Goal: Navigation & Orientation: Find specific page/section

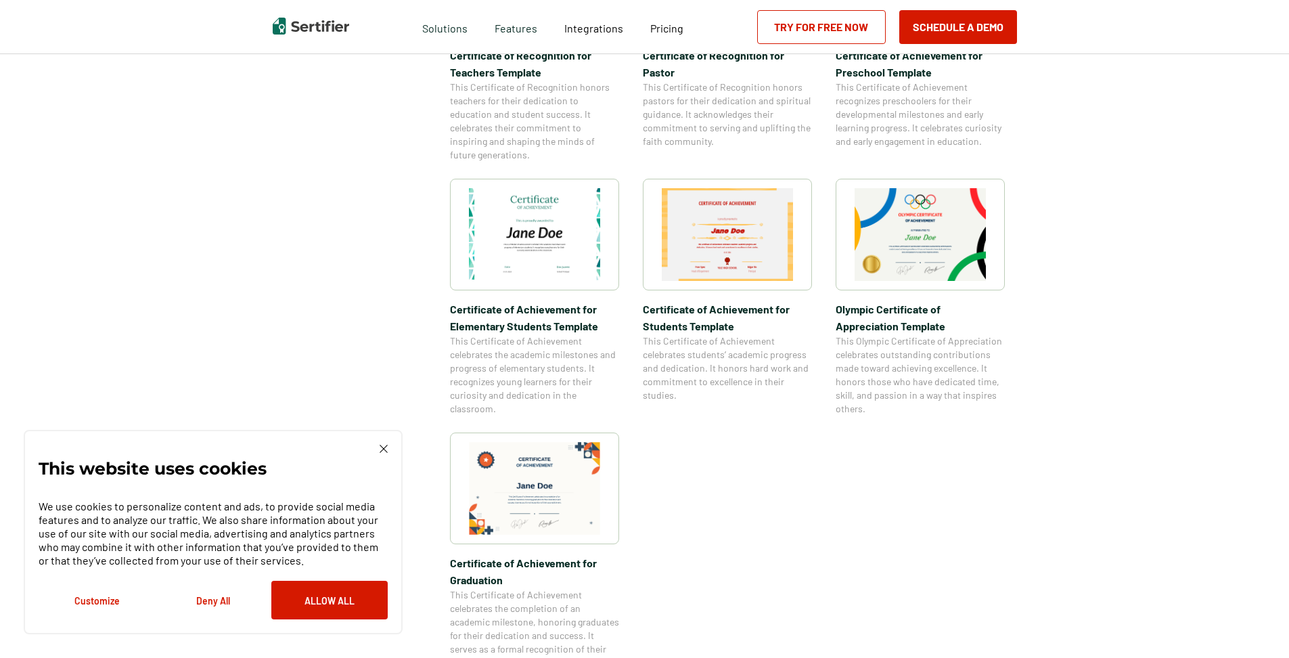
scroll to position [1082, 0]
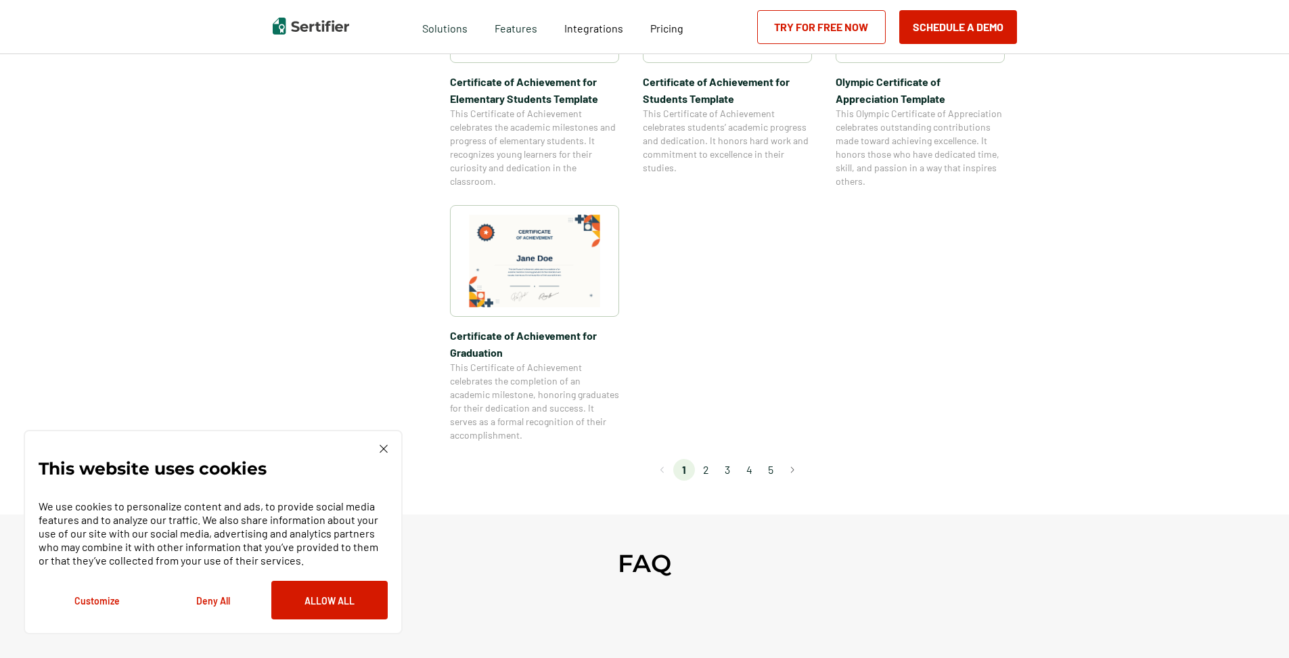
click at [707, 469] on li "2" at bounding box center [706, 470] width 22 height 22
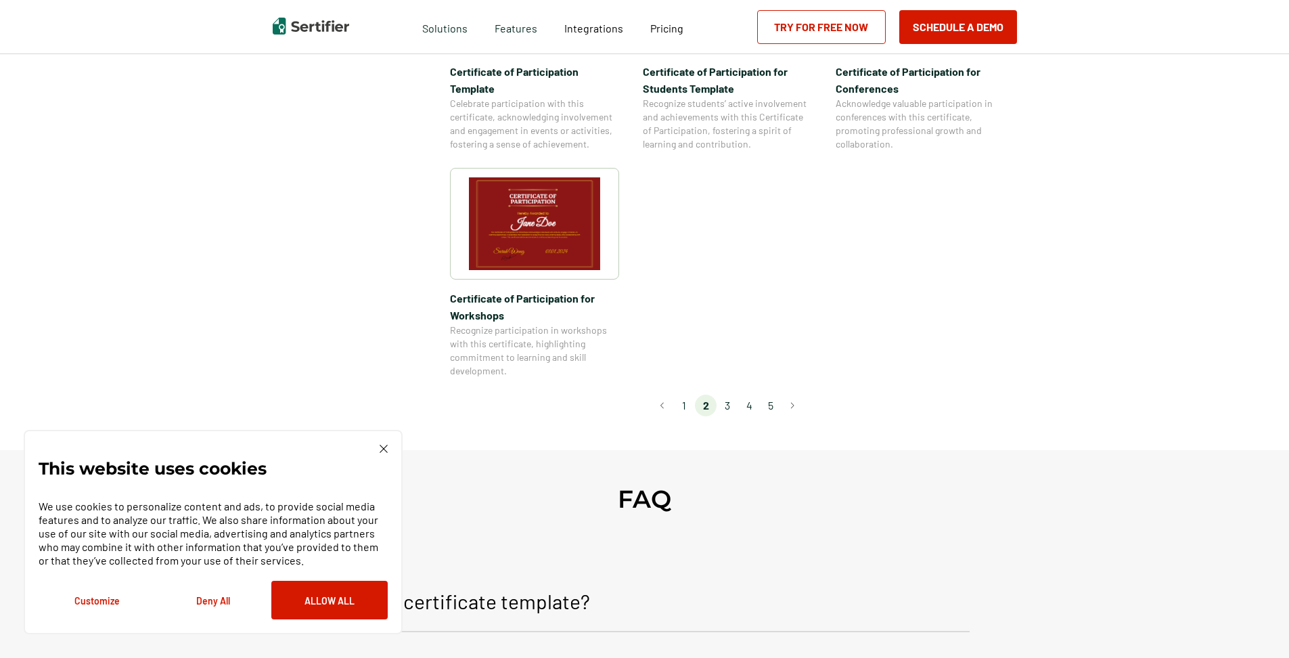
scroll to position [1218, 0]
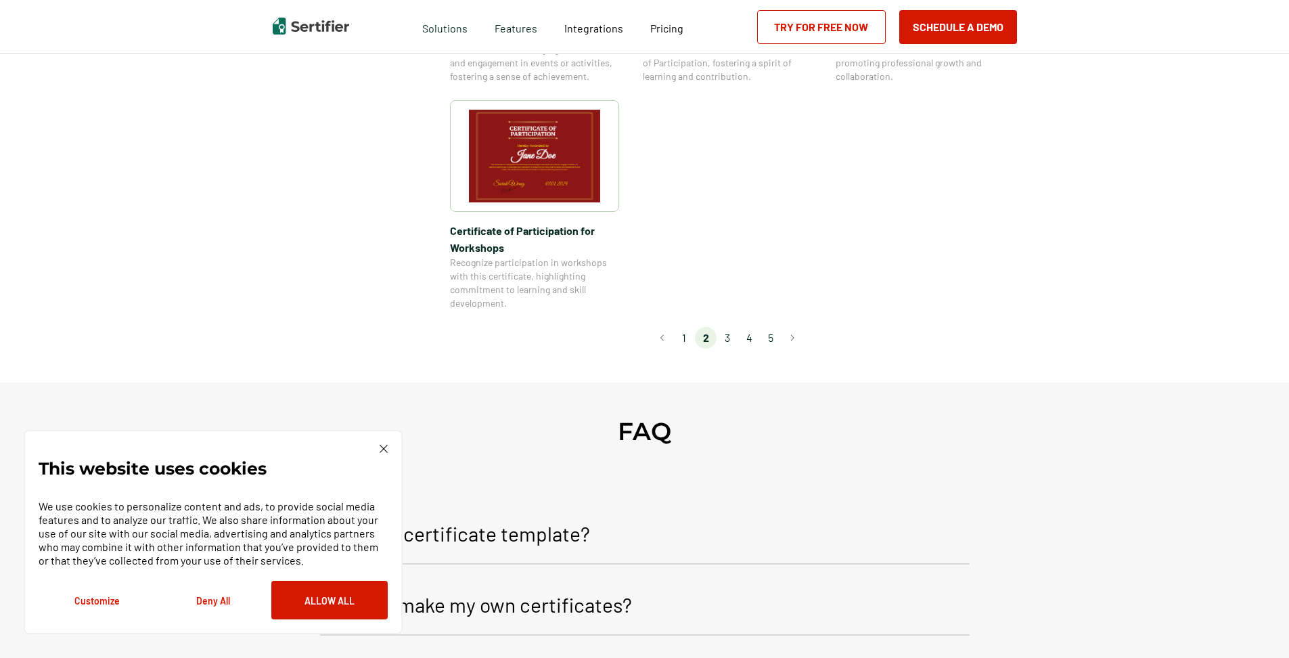
click at [731, 327] on li "3" at bounding box center [727, 338] width 22 height 22
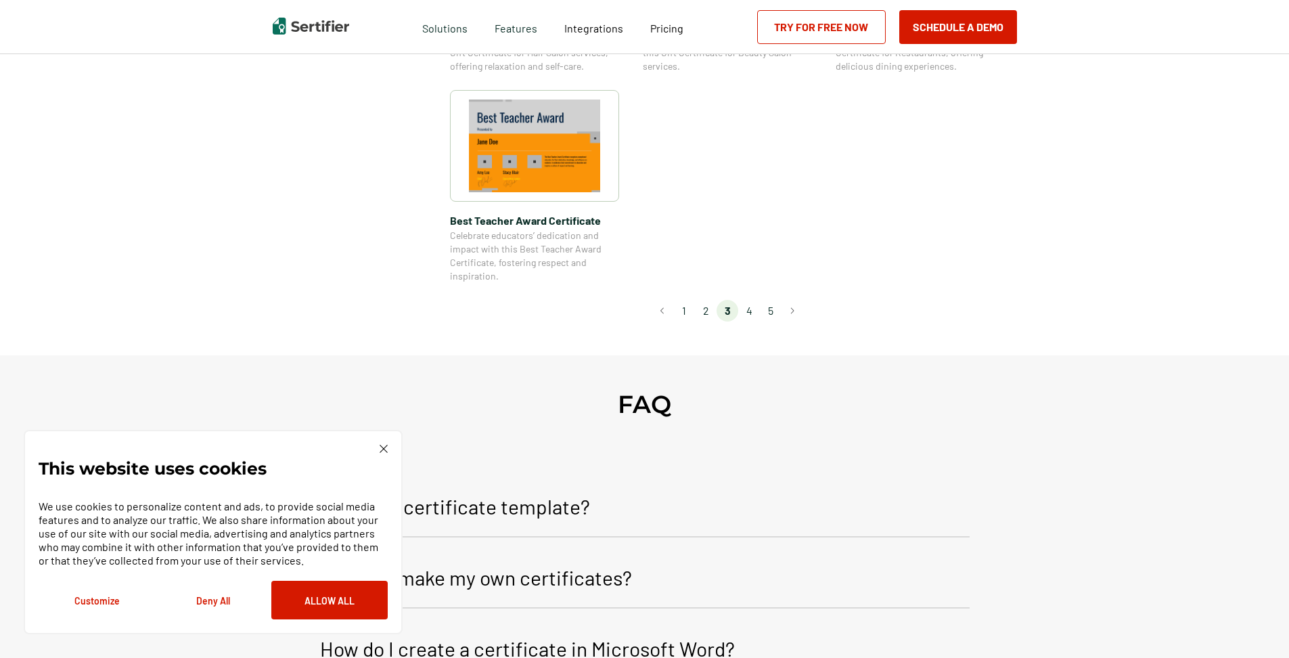
scroll to position [1082, 0]
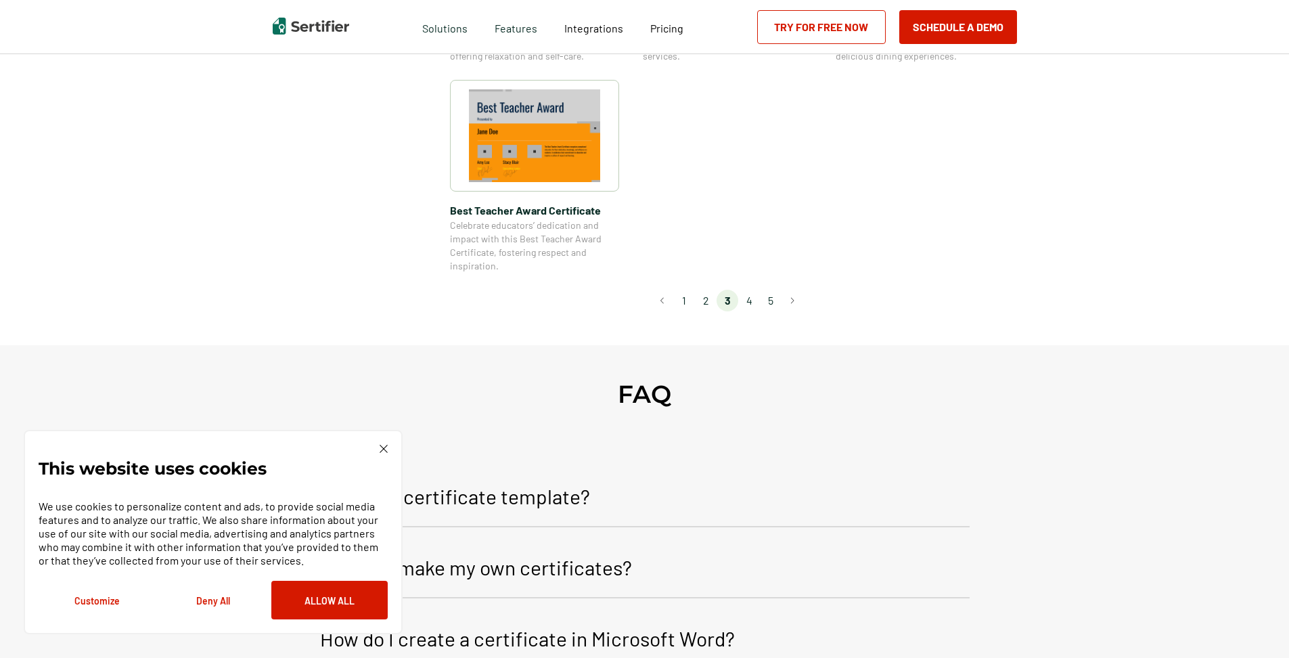
click at [754, 300] on li "4" at bounding box center [749, 301] width 22 height 22
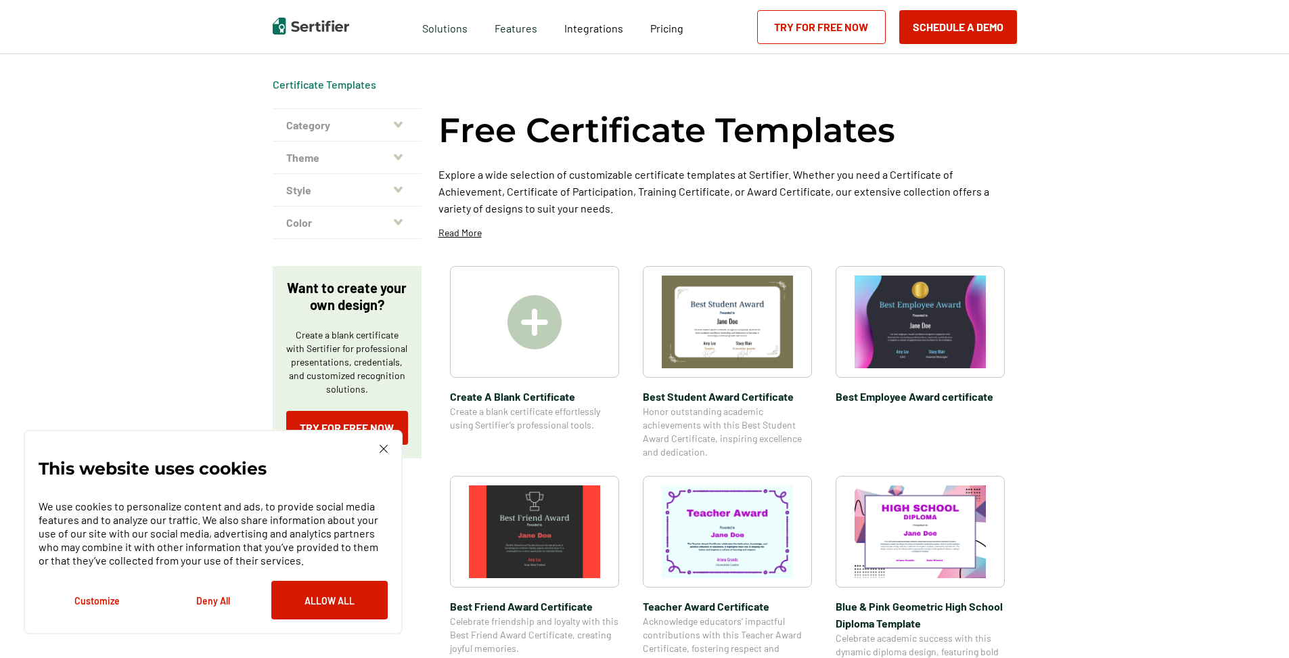
scroll to position [0, 0]
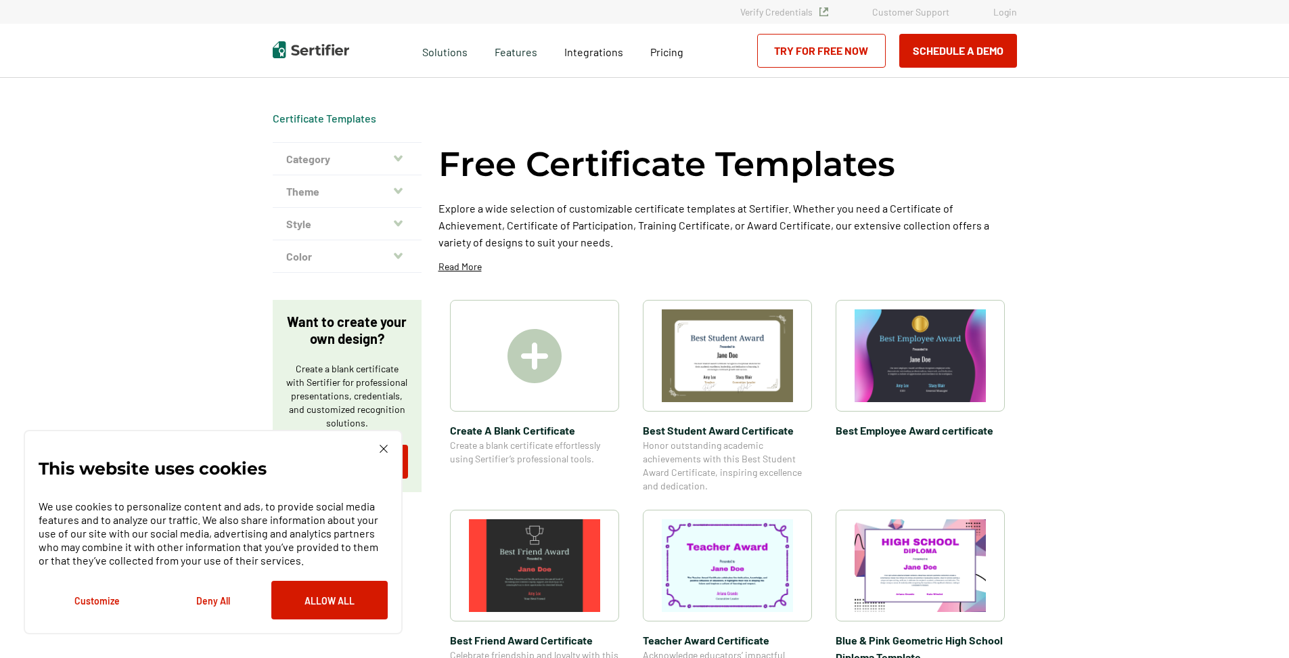
click at [385, 447] on img at bounding box center [383, 448] width 8 height 8
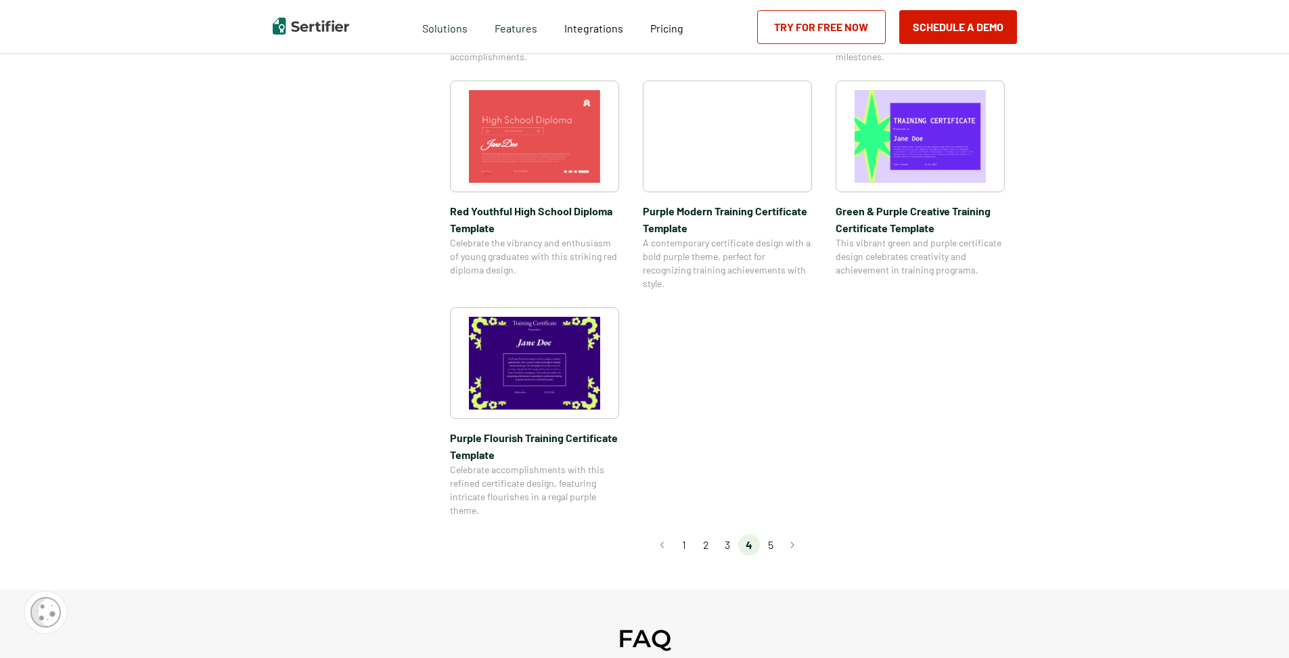
scroll to position [947, 0]
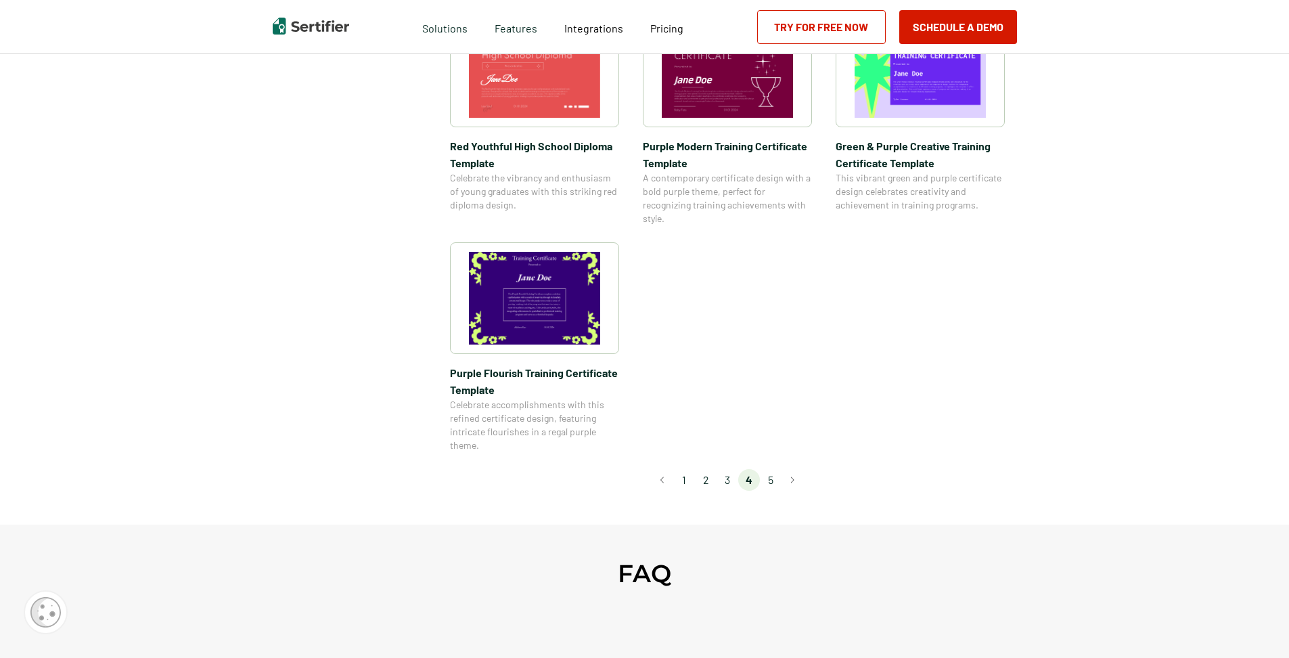
click at [775, 485] on li "5" at bounding box center [771, 480] width 22 height 22
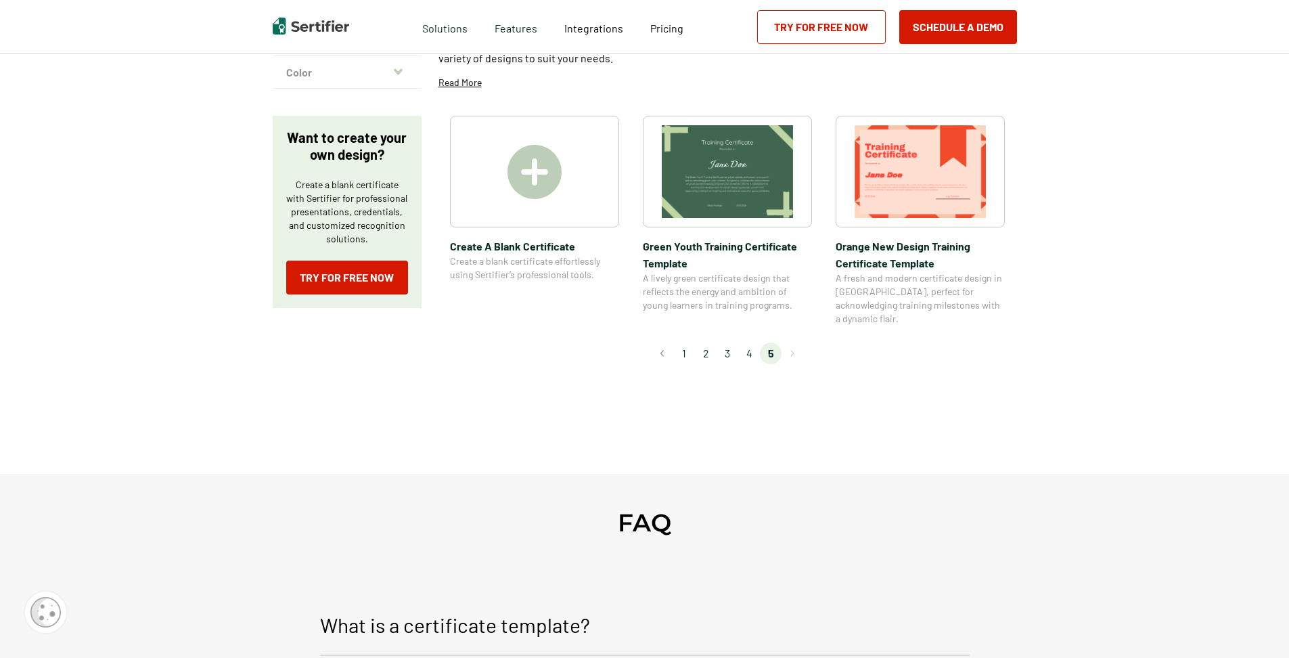
scroll to position [0, 0]
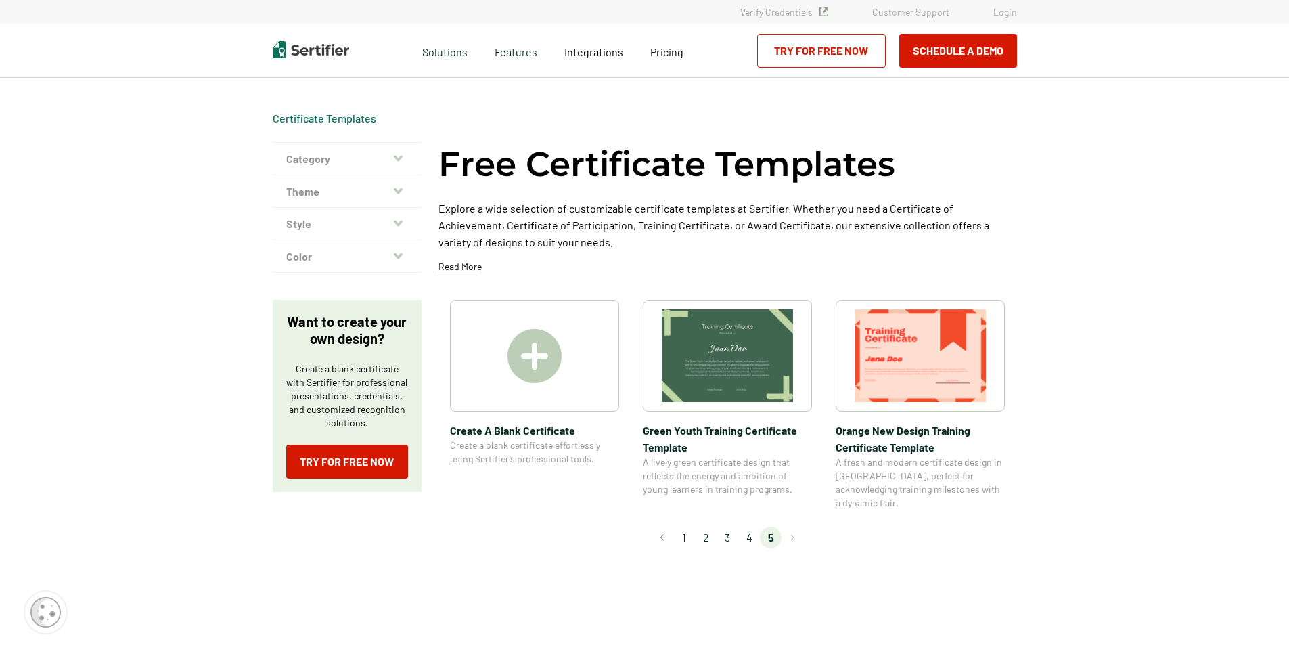
click at [540, 396] on div at bounding box center [534, 356] width 169 height 112
